Goal: Transaction & Acquisition: Subscribe to service/newsletter

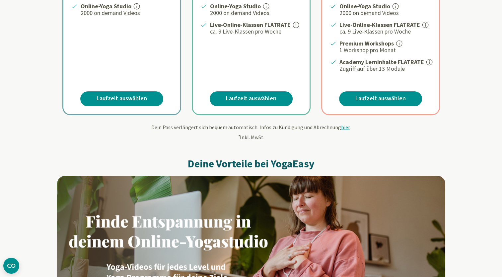
scroll to position [197, 0]
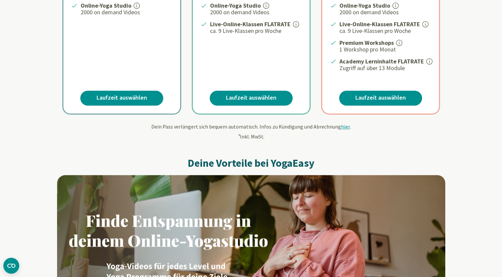
click at [342, 123] on span "hier" at bounding box center [345, 126] width 9 height 7
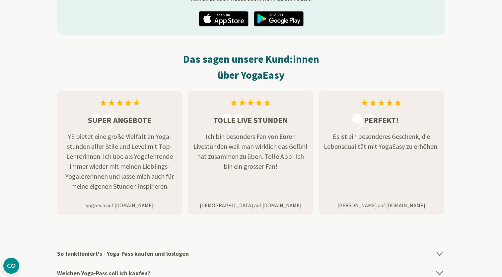
scroll to position [1013, 0]
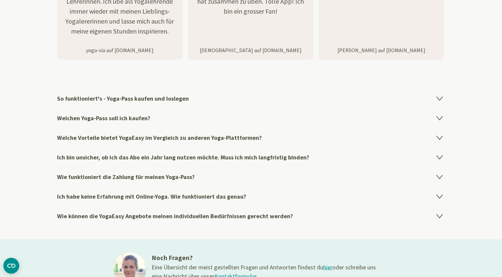
click at [439, 117] on icon at bounding box center [439, 118] width 6 height 4
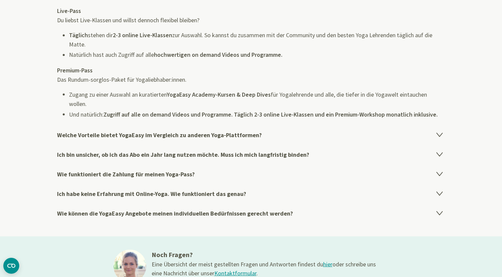
scroll to position [1195, 0]
click at [436, 170] on icon at bounding box center [440, 173] width 8 height 8
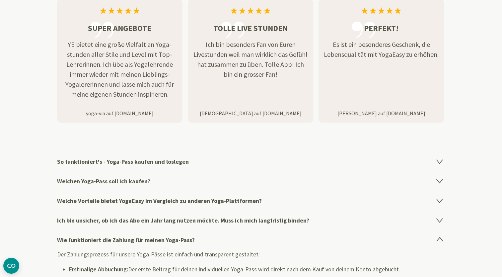
scroll to position [987, 0]
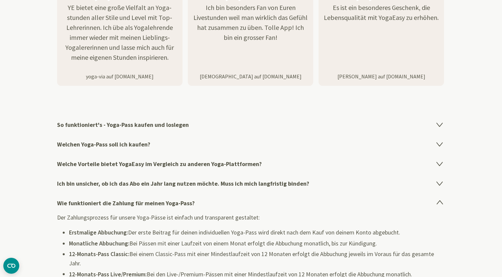
click at [441, 145] on icon at bounding box center [440, 144] width 8 height 8
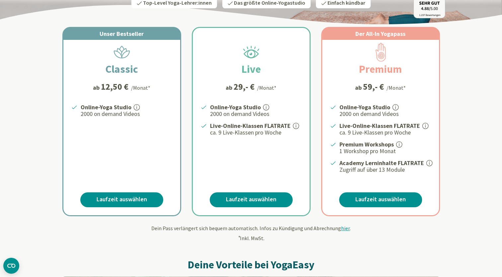
scroll to position [101, 0]
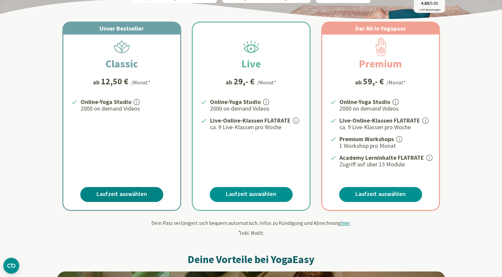
click at [137, 193] on link "Laufzeit auswählen" at bounding box center [121, 194] width 83 height 15
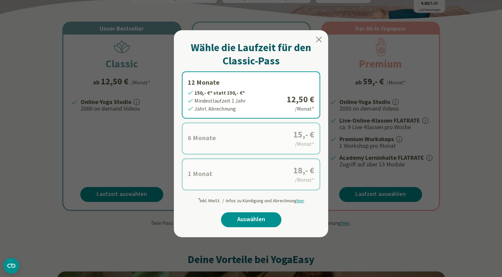
click at [234, 101] on label "12 Monate 150,- €* statt 150,- €* Mindestlaufzeit 1 Jahr Jährl. Abrechnung 12,5…" at bounding box center [251, 94] width 138 height 47
click at [256, 214] on link "Auswählen" at bounding box center [251, 219] width 60 height 15
